Goal: Transaction & Acquisition: Purchase product/service

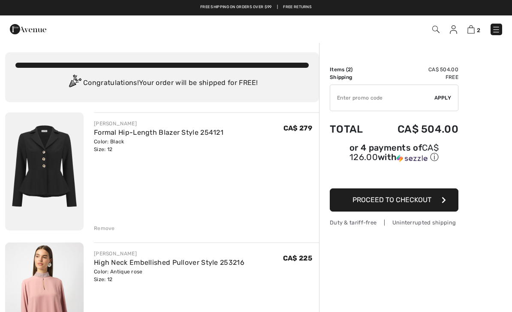
click at [495, 30] on img at bounding box center [496, 29] width 9 height 9
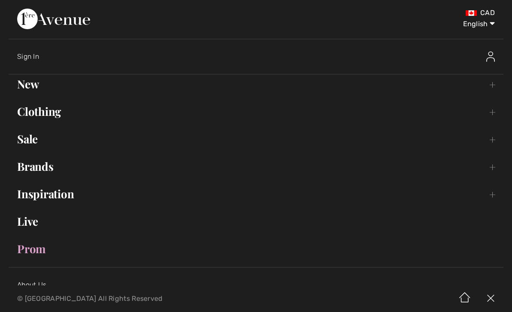
click at [63, 84] on link "New Toggle submenu" at bounding box center [256, 84] width 495 height 19
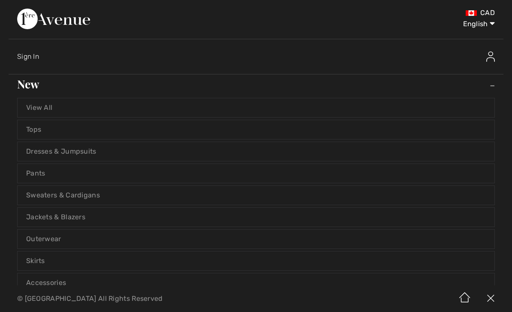
click at [101, 109] on link "View All" at bounding box center [256, 107] width 477 height 19
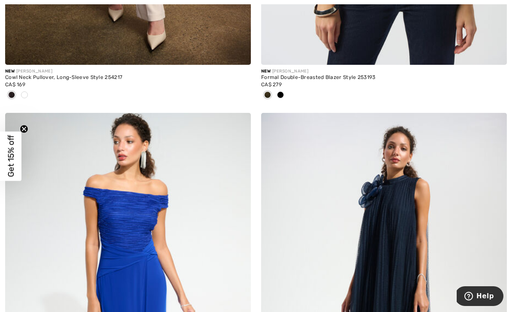
scroll to position [1231, 0]
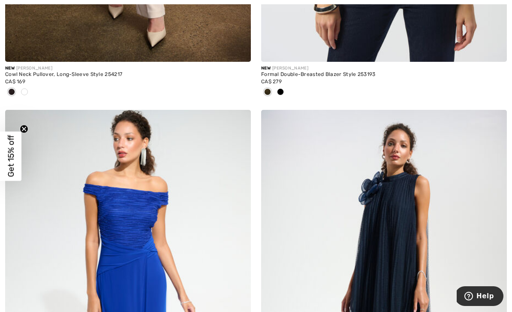
click at [405, 192] on img at bounding box center [384, 294] width 246 height 369
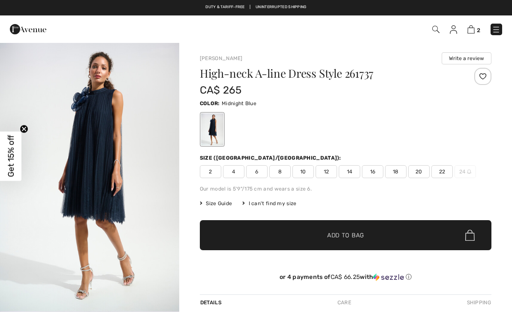
checkbox input "true"
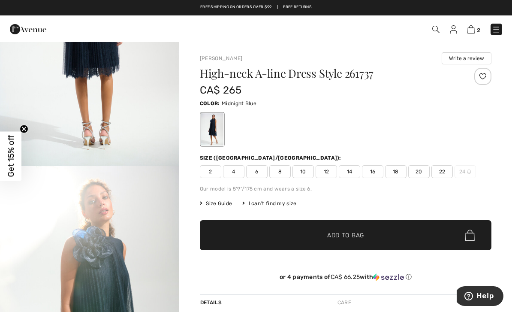
scroll to position [948, 0]
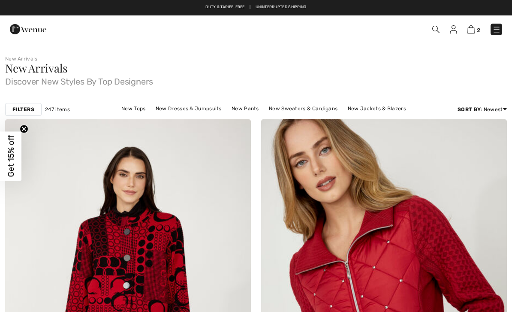
checkbox input "true"
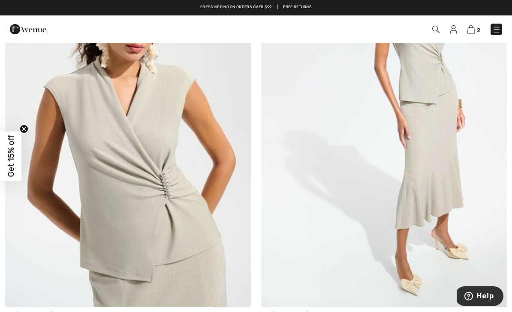
scroll to position [3105, 0]
